Goal: Find specific page/section: Find specific page/section

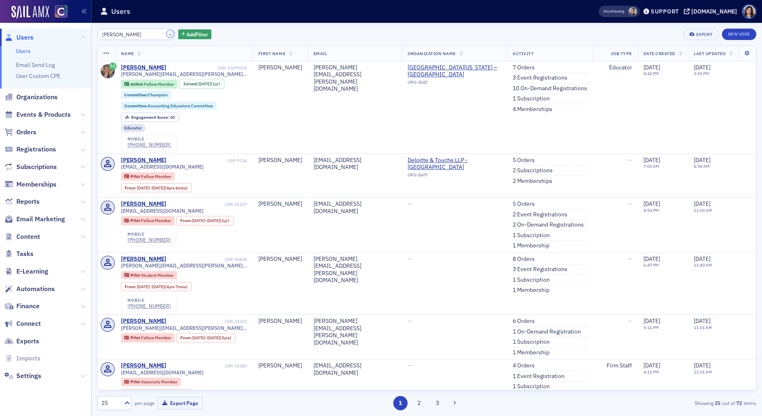
drag, startPoint x: 160, startPoint y: 34, endPoint x: 124, endPoint y: 59, distance: 43.9
click at [167, 34] on button "×" at bounding box center [170, 33] width 7 height 7
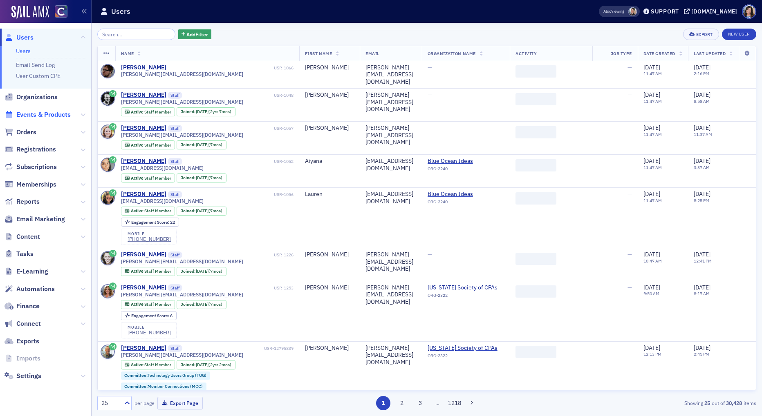
click at [47, 114] on span "Events & Products" at bounding box center [43, 114] width 54 height 9
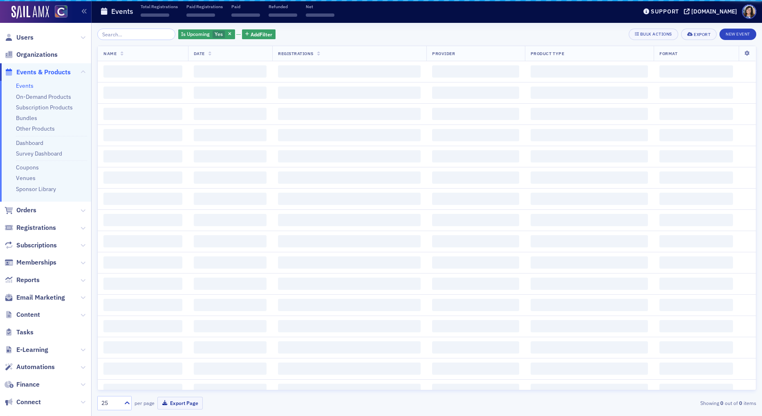
click at [123, 35] on input "search" at bounding box center [136, 34] width 78 height 11
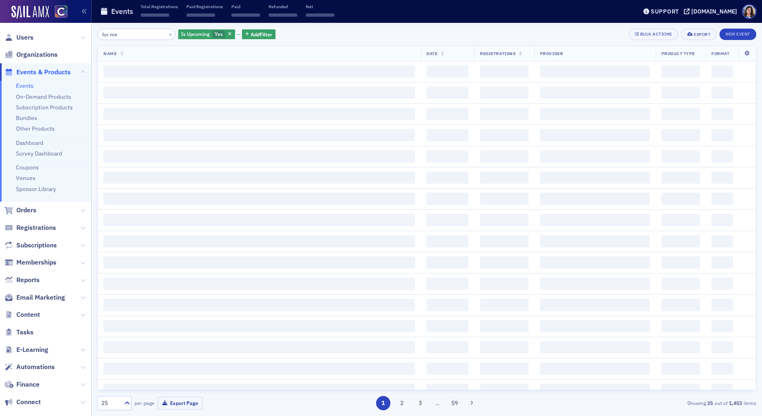
type input "for me"
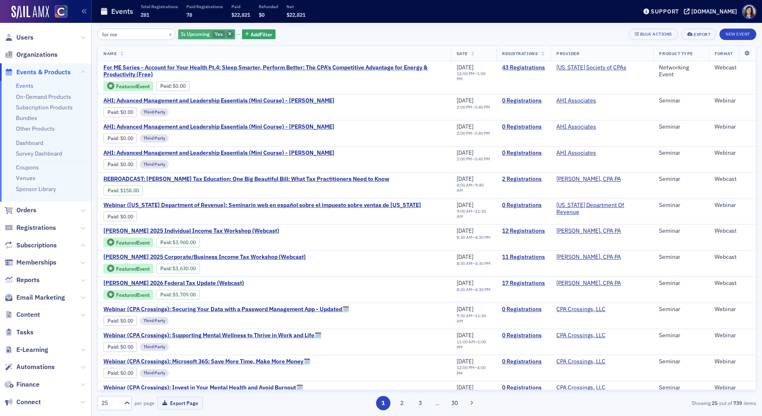
click at [228, 34] on icon "button" at bounding box center [229, 34] width 3 height 4
drag, startPoint x: 121, startPoint y: 31, endPoint x: 87, endPoint y: 35, distance: 34.5
click at [87, 35] on div "Users Organizations Events & Products Events On-Demand Products Subscription Pr…" at bounding box center [381, 208] width 762 height 416
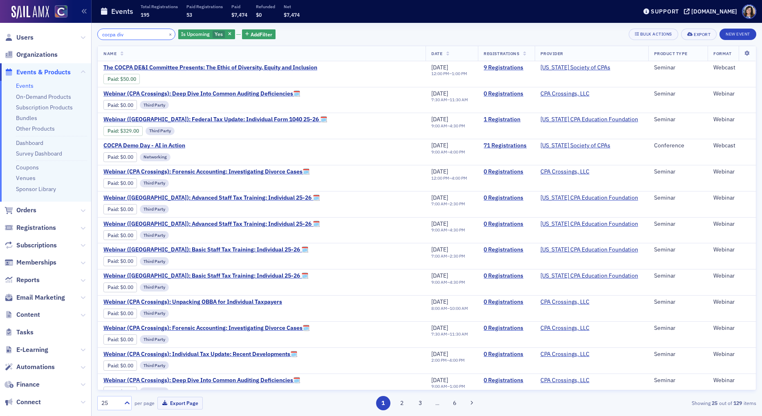
type input "cocpa div"
